Goal: Check status

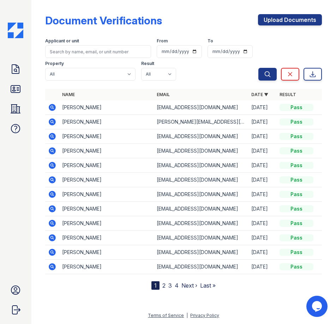
click at [53, 150] on icon at bounding box center [52, 150] width 7 height 7
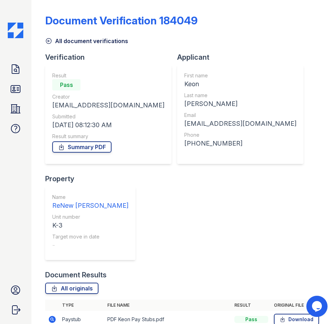
drag, startPoint x: 228, startPoint y: 207, endPoint x: 157, endPoint y: 230, distance: 74.7
click at [156, 230] on div "Verification Result Pass Creator GRosarioGaro@trinity-pm.com Submitted 08/28/25…" at bounding box center [183, 160] width 277 height 217
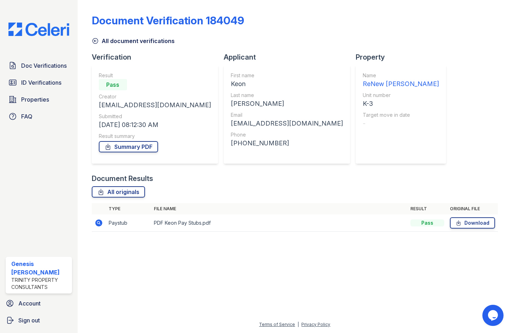
drag, startPoint x: 492, startPoint y: 100, endPoint x: 494, endPoint y: 1, distance: 98.8
click at [336, 95] on html "Doc Verifications ID Verifications Properties FAQ Genesis Rosario Garo Trinity …" at bounding box center [256, 166] width 512 height 333
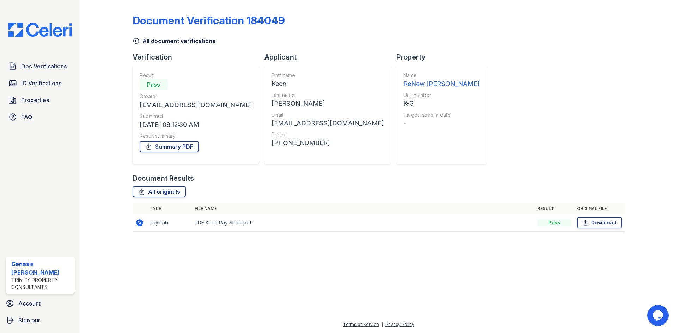
click at [336, 93] on div "Document Verification 184049 All document verifications Verification Result Pas…" at bounding box center [379, 121] width 493 height 236
